Goal: Task Accomplishment & Management: Manage account settings

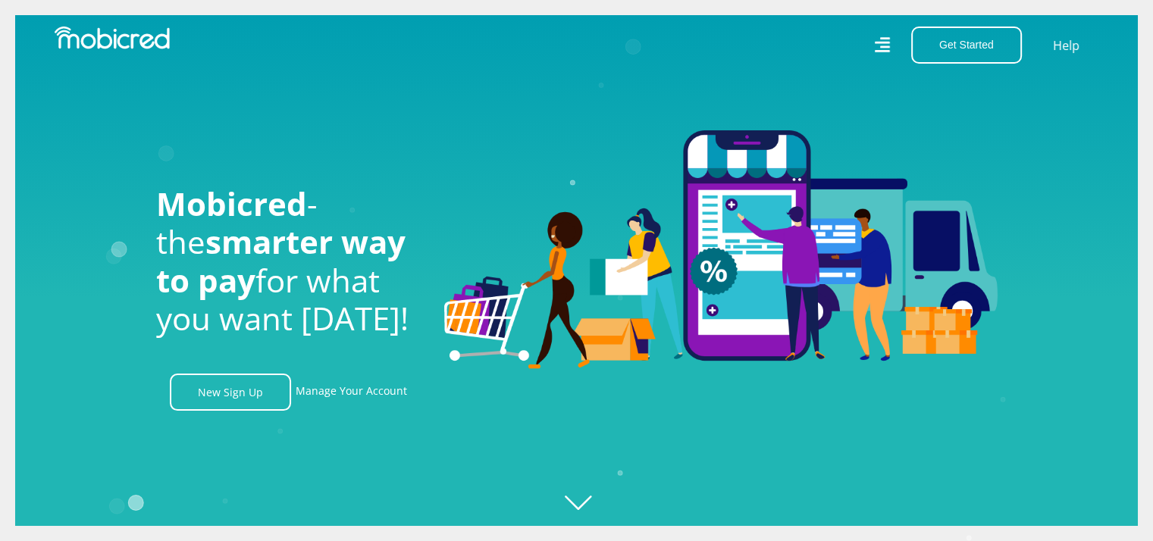
scroll to position [0, 1944]
click at [337, 398] on link "Manage Your Account" at bounding box center [351, 392] width 111 height 37
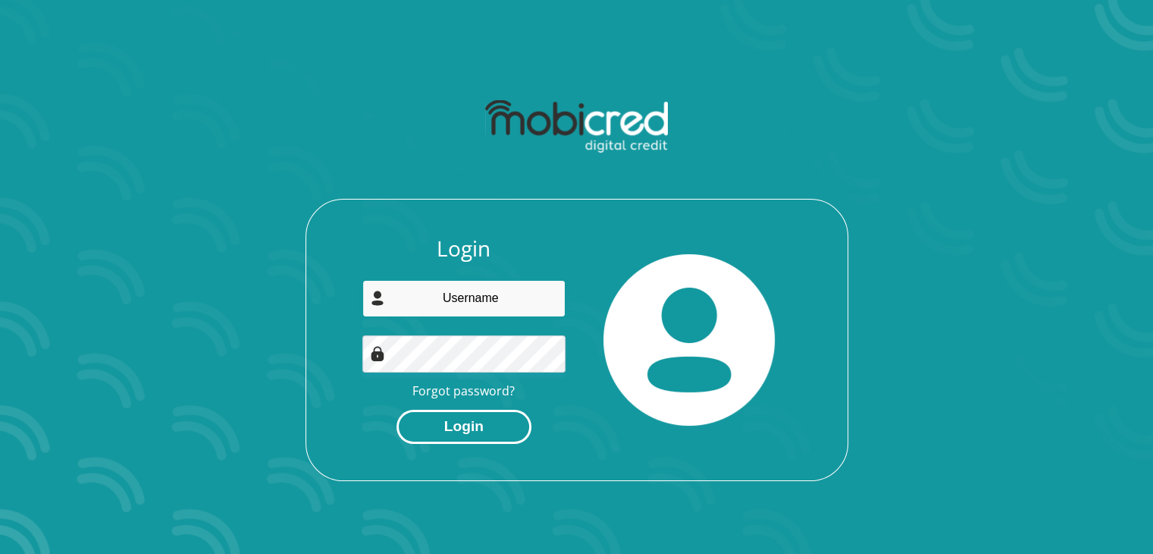
type input "[EMAIL_ADDRESS][DOMAIN_NAME]"
click at [469, 423] on button "Login" at bounding box center [464, 427] width 135 height 34
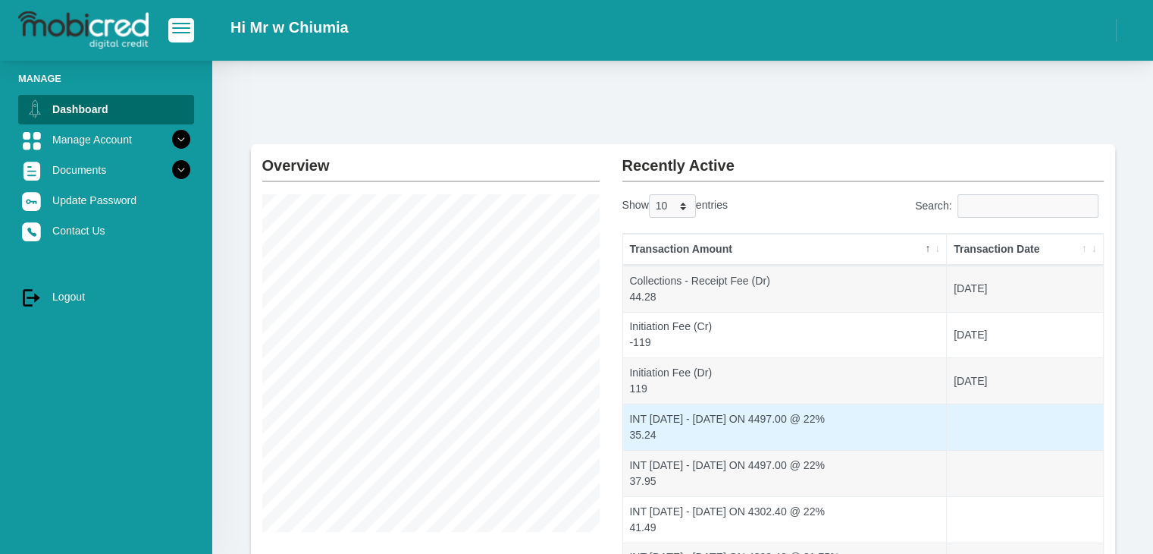
scroll to position [298, 0]
